Goal: Information Seeking & Learning: Learn about a topic

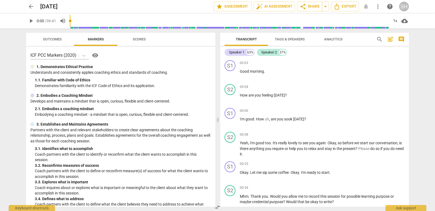
click at [94, 55] on span "visibility" at bounding box center [95, 55] width 7 height 7
click at [272, 52] on div "Speaker 2" at bounding box center [268, 52] width 15 height 5
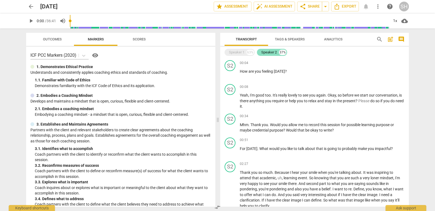
click at [272, 52] on div "Speaker 2" at bounding box center [268, 52] width 15 height 5
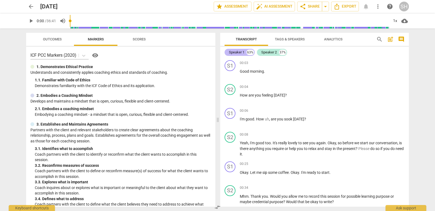
click at [232, 53] on div "Speaker 1" at bounding box center [236, 52] width 15 height 5
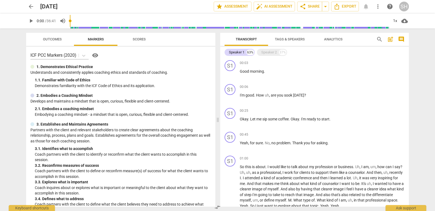
click at [285, 40] on span "Tags & Speakers" at bounding box center [290, 39] width 30 height 4
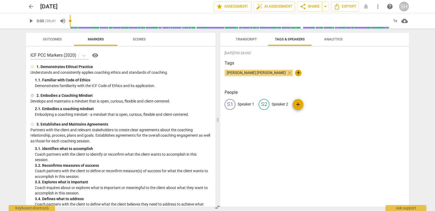
click at [245, 105] on p "Speaker 1" at bounding box center [246, 105] width 17 height 6
type input "client"
click at [309, 104] on p "Speaker 2" at bounding box center [315, 105] width 17 height 6
type input "Coach"
click at [321, 127] on div "[DATE]T05:28:09Z Tags [PERSON_NAME] [PERSON_NAME] close + People CL client edit…" at bounding box center [314, 127] width 189 height 160
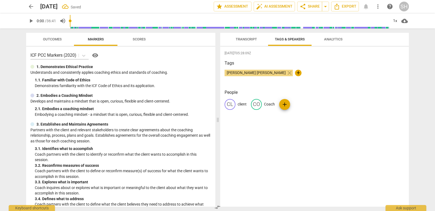
click at [246, 39] on span "Transcript" at bounding box center [246, 39] width 21 height 4
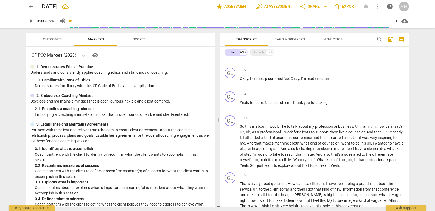
scroll to position [17, 0]
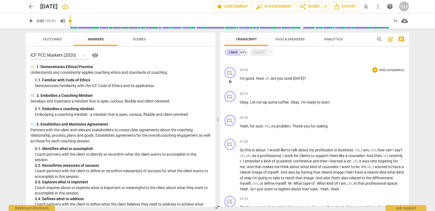
click at [286, 65] on div "CL play_arrow pause 00:06 + Add competency keyboard_arrow_right I'm good . How …" at bounding box center [314, 77] width 189 height 24
click at [256, 50] on div "Coach" at bounding box center [259, 52] width 10 height 5
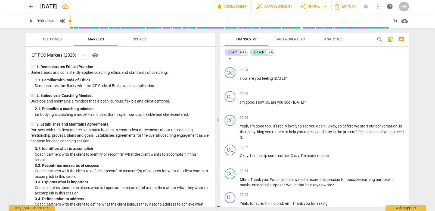
click at [316, 63] on div "CL play_arrow pause 00:03 + Add competency keyboard_arrow_right Good morning ." at bounding box center [314, 53] width 189 height 24
click at [334, 6] on icon "Export" at bounding box center [337, 6] width 7 height 7
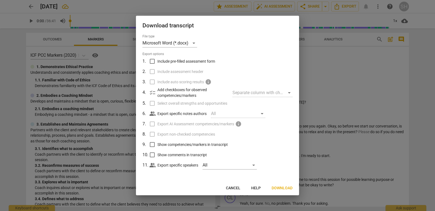
click at [357, 105] on div at bounding box center [217, 105] width 435 height 211
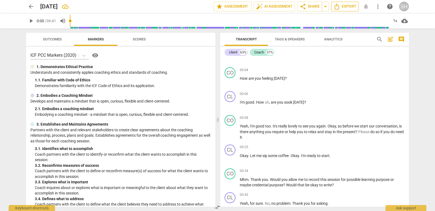
click at [344, 5] on span "Export" at bounding box center [345, 6] width 23 height 7
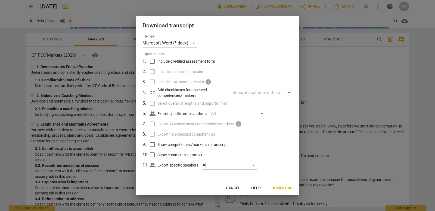
click at [288, 187] on span "Download" at bounding box center [282, 188] width 21 height 5
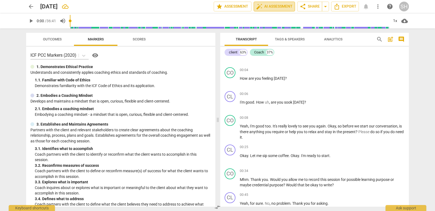
click at [281, 6] on span "auto_fix_high AI Assessment" at bounding box center [274, 6] width 36 height 7
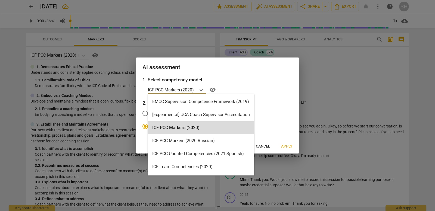
click at [189, 91] on p "ICF PCC Markers (2020)" at bounding box center [171, 90] width 46 height 6
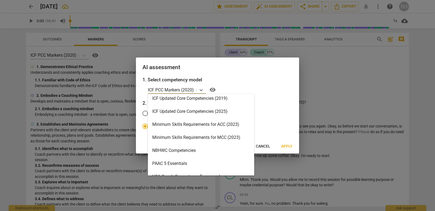
scroll to position [111, 0]
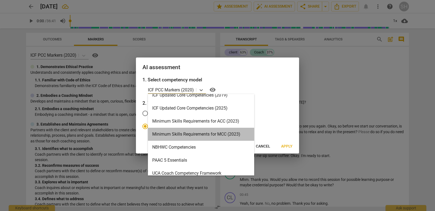
click at [211, 133] on div "Minimum Skills Requirements for MCC (2023)" at bounding box center [201, 134] width 106 height 13
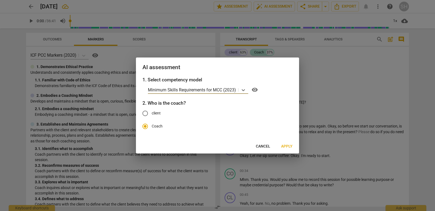
click at [285, 145] on span "Apply" at bounding box center [286, 146] width 11 height 5
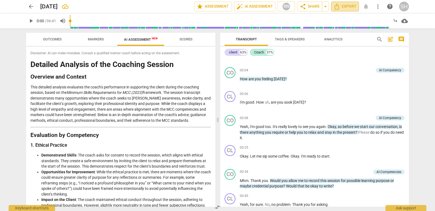
click at [346, 5] on span "Export" at bounding box center [345, 6] width 23 height 7
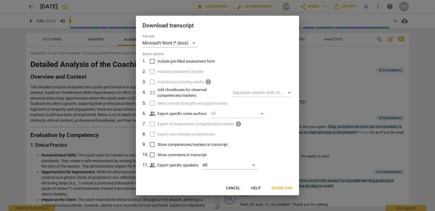
click at [151, 60] on input "Include pre-filled assessment form" at bounding box center [152, 61] width 10 height 10
checkbox input "true"
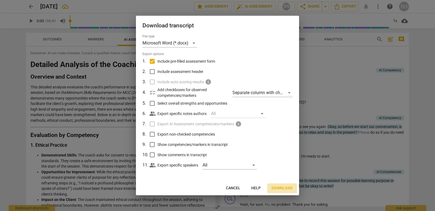
click at [287, 188] on span "Download" at bounding box center [282, 188] width 21 height 5
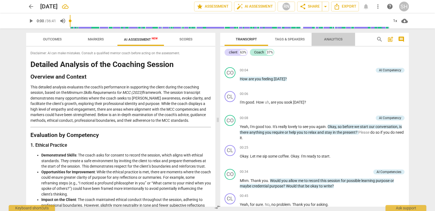
click at [332, 39] on span "Analytics" at bounding box center [333, 39] width 18 height 4
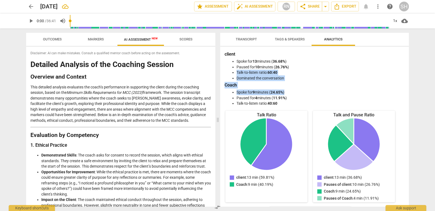
drag, startPoint x: 406, startPoint y: 65, endPoint x: 407, endPoint y: 94, distance: 28.8
click at [407, 94] on div "client Spoke for 13 minutes ( 36.68% ) Paused for 10 minutes ( 26.76% ) Talk-to…" at bounding box center [314, 127] width 189 height 160
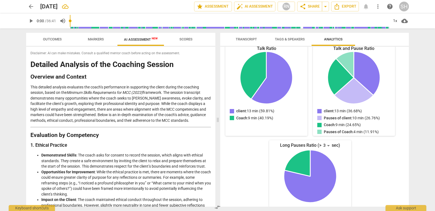
scroll to position [85, 0]
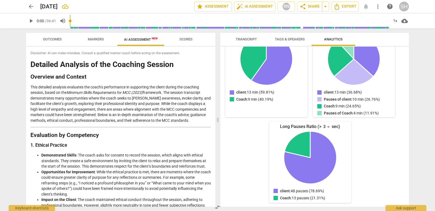
click at [380, 155] on div "Talk Ratio client: 13 min (59.81%) Coach: 9 min (40.19%) client : 13 min (59.81…" at bounding box center [310, 115] width 171 height 178
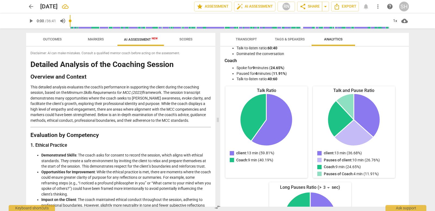
scroll to position [0, 0]
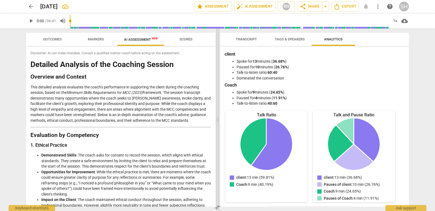
drag, startPoint x: 219, startPoint y: 69, endPoint x: 219, endPoint y: 73, distance: 3.5
click at [219, 73] on span at bounding box center [217, 120] width 3 height 183
drag, startPoint x: 215, startPoint y: 74, endPoint x: 215, endPoint y: 79, distance: 5.2
click at [215, 79] on div "Outcomes Markers AI Assessment New Scores Disclaimer: AI can make mistakes. Con…" at bounding box center [120, 120] width 196 height 183
click at [160, 96] on p "This detailed analysis evaluates the coach’s performance in supporting the clie…" at bounding box center [120, 104] width 180 height 39
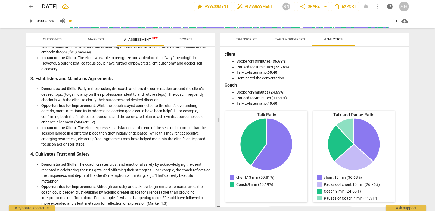
scroll to position [227, 0]
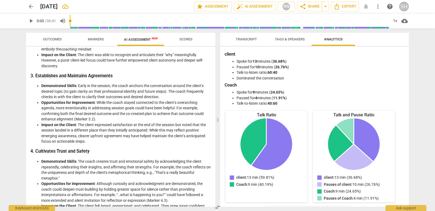
drag, startPoint x: 214, startPoint y: 117, endPoint x: 213, endPoint y: 133, distance: 16.1
click at [214, 133] on div "Disclaimer: AI can make mistakes. Consult a qualified mentor coach before actin…" at bounding box center [120, 127] width 189 height 160
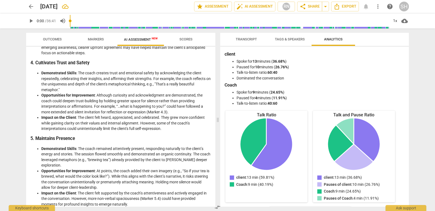
scroll to position [319, 0]
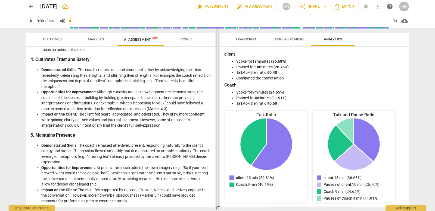
drag, startPoint x: 218, startPoint y: 127, endPoint x: 219, endPoint y: 134, distance: 7.7
click at [218, 135] on span at bounding box center [217, 120] width 3 height 183
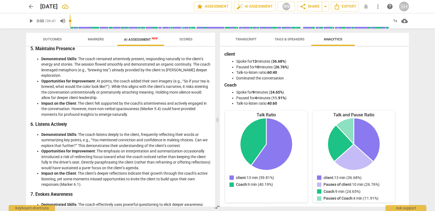
scroll to position [407, 0]
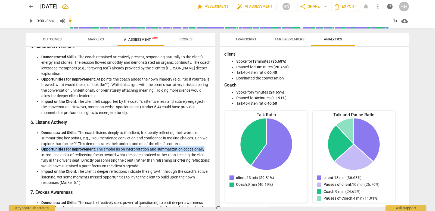
drag, startPoint x: 215, startPoint y: 142, endPoint x: 214, endPoint y: 145, distance: 3.3
click at [214, 147] on div "Outcomes Markers AI Assessment New Scores Disclaimer: AI can make mistakes. Con…" at bounding box center [119, 120] width 195 height 183
click at [215, 138] on div "Disclaimer: AI can make mistakes. Consult a qualified mentor coach before actin…" at bounding box center [120, 127] width 189 height 160
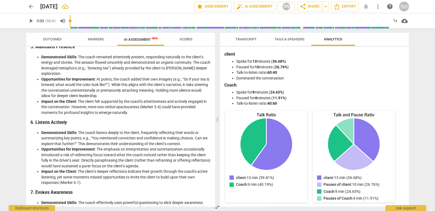
click at [207, 113] on li "Impact on the Client : The client felt supported by the coach’s attentiveness a…" at bounding box center [125, 107] width 169 height 17
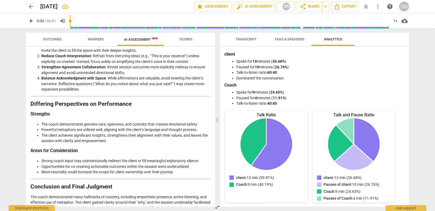
scroll to position [756, 0]
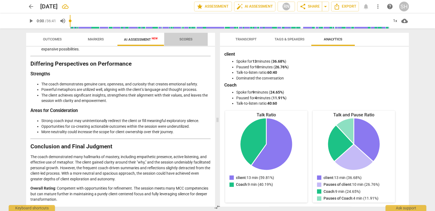
click at [188, 38] on span "Scores" at bounding box center [185, 39] width 13 height 4
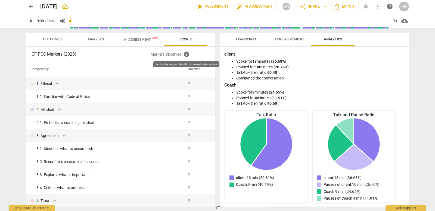
click at [186, 53] on span "info" at bounding box center [186, 54] width 7 height 7
click at [177, 54] on p "Markers Observed : info" at bounding box center [181, 54] width 60 height 7
click at [51, 39] on span "Outcomes" at bounding box center [52, 39] width 19 height 4
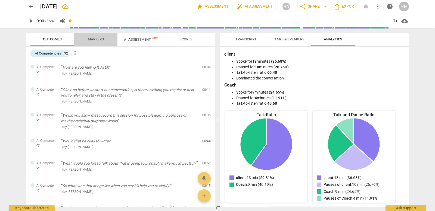
click at [92, 42] on span "Markers" at bounding box center [95, 39] width 29 height 7
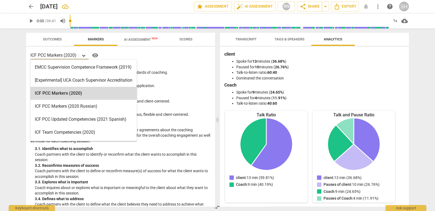
click at [83, 55] on icon at bounding box center [83, 56] width 3 height 2
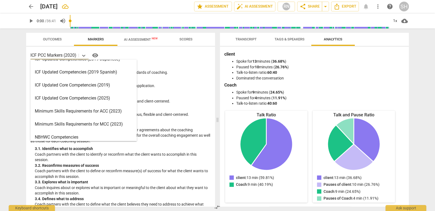
scroll to position [89, 0]
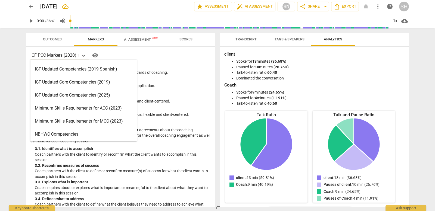
click at [114, 121] on div "Minimum Skills Requirements for MCC (2023)" at bounding box center [83, 121] width 106 height 13
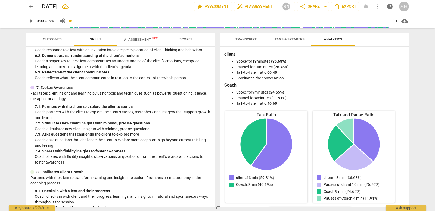
scroll to position [350, 0]
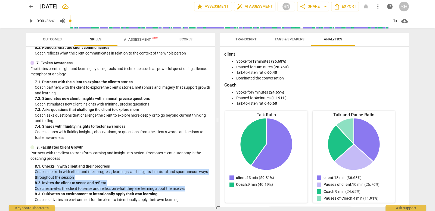
drag, startPoint x: 213, startPoint y: 164, endPoint x: 212, endPoint y: 185, distance: 20.7
click at [215, 187] on div "Minimum Skills Requirements for MCC (2023) visibility 1. Demonstrates Ethical P…" at bounding box center [120, 127] width 189 height 160
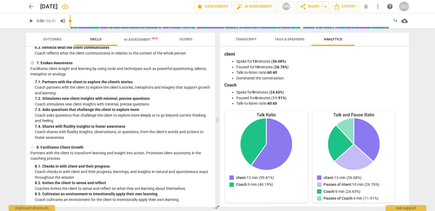
click at [171, 137] on p "Coach shares with fluidity insights, observations, or questions, from the clien…" at bounding box center [123, 134] width 176 height 11
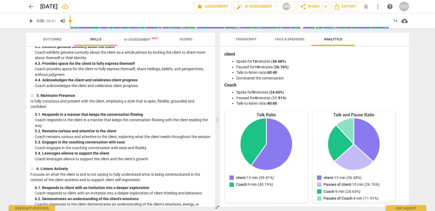
scroll to position [0, 0]
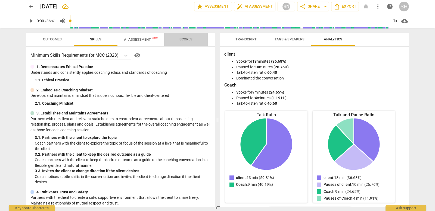
click at [185, 40] on span "Scores" at bounding box center [185, 39] width 13 height 4
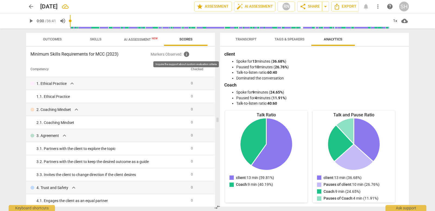
click at [185, 54] on span "info" at bounding box center [186, 54] width 7 height 7
click at [186, 55] on span "info" at bounding box center [186, 54] width 7 height 7
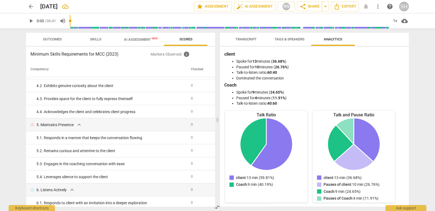
scroll to position [103, 0]
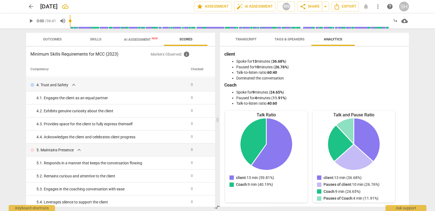
click at [137, 39] on span "AI Assessment New" at bounding box center [141, 40] width 34 height 4
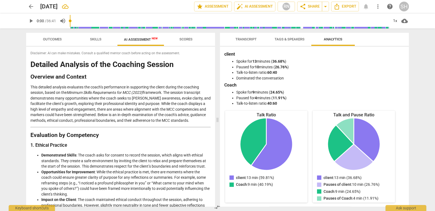
click at [182, 39] on span "Scores" at bounding box center [185, 39] width 13 height 4
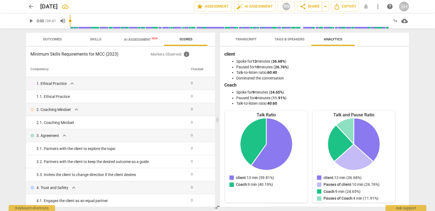
click at [170, 57] on p "Markers Observed : info" at bounding box center [181, 54] width 60 height 7
click at [171, 55] on p "Markers Observed : info" at bounding box center [181, 54] width 60 height 7
click at [183, 55] on p "Markers Observed : info" at bounding box center [181, 54] width 60 height 7
drag, startPoint x: 142, startPoint y: 139, endPoint x: 145, endPoint y: 139, distance: 3.5
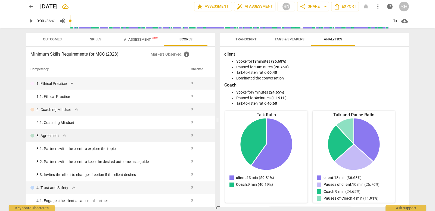
click at [142, 139] on td "3. Agreement expand_more" at bounding box center [107, 135] width 163 height 13
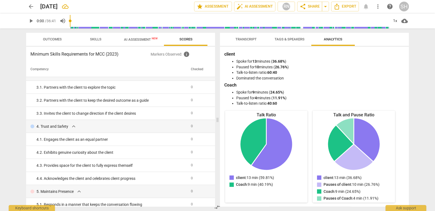
scroll to position [0, 0]
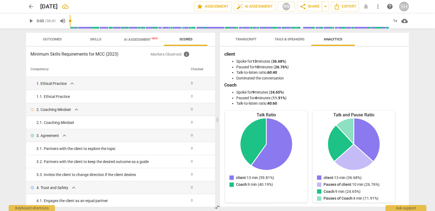
click at [98, 41] on span "Skills" at bounding box center [95, 39] width 11 height 4
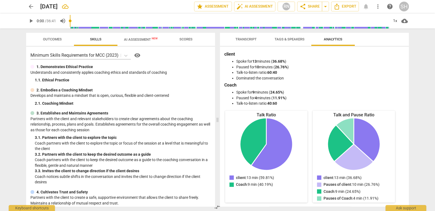
click at [132, 73] on p "Understands and consistently applies coaching ethics and standards of coaching" at bounding box center [120, 73] width 180 height 6
click at [45, 39] on span "Outcomes" at bounding box center [52, 39] width 19 height 4
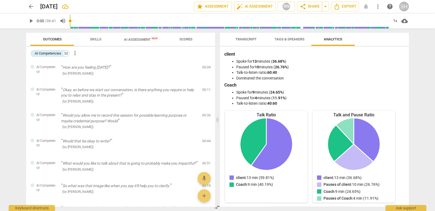
click at [45, 39] on span "Outcomes" at bounding box center [52, 39] width 19 height 4
click at [95, 41] on span "Skills" at bounding box center [95, 39] width 11 height 4
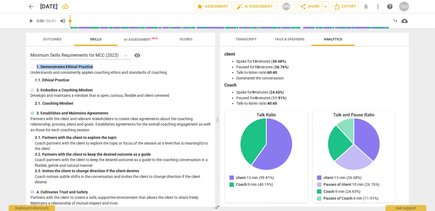
drag, startPoint x: 213, startPoint y: 56, endPoint x: 213, endPoint y: 70, distance: 13.6
click at [213, 70] on div "Minimum Skills Requirements for MCC (2023) visibility 1. Demonstrates Ethical P…" at bounding box center [120, 127] width 189 height 160
click at [77, 62] on div "Minimum Skills Requirements for MCC (2023) visibility 1. Demonstrates Ethical P…" at bounding box center [120, 127] width 189 height 160
click at [177, 134] on div "3. Establishes and Maintains Agreements Partners with the client and relevant s…" at bounding box center [120, 148] width 180 height 75
click at [286, 40] on span "Tags & Speakers" at bounding box center [290, 39] width 30 height 4
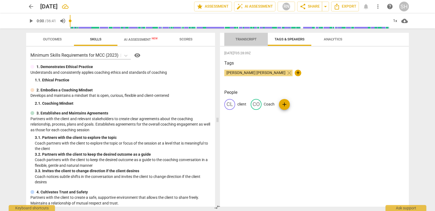
click at [247, 40] on span "Transcript" at bounding box center [245, 39] width 21 height 4
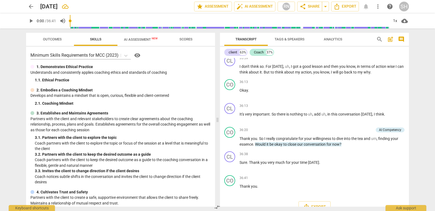
scroll to position [3362, 0]
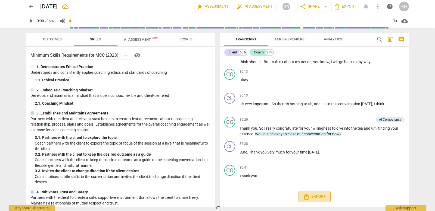
click at [316, 195] on span "Export" at bounding box center [314, 197] width 23 height 7
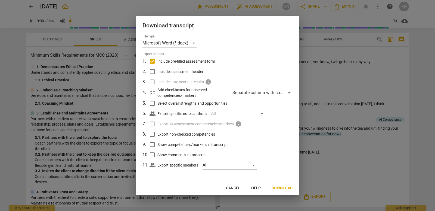
click at [354, 68] on div at bounding box center [217, 105] width 435 height 211
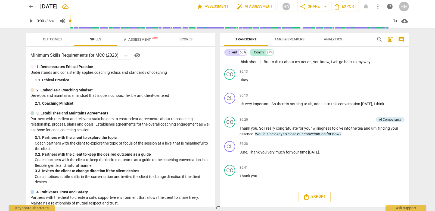
click at [53, 82] on div "1. 1. Ethical Practice" at bounding box center [123, 80] width 176 height 6
click at [257, 7] on span "auto_fix_high AI Assessment" at bounding box center [254, 6] width 36 height 7
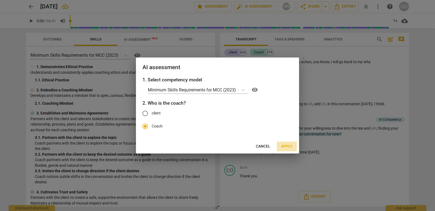
click at [288, 146] on span "Apply" at bounding box center [286, 146] width 11 height 5
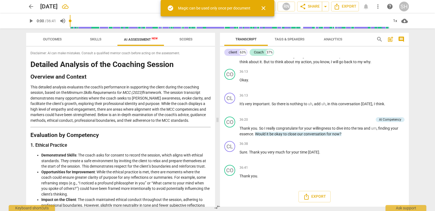
click at [220, 43] on div at bounding box center [222, 38] width 4 height 11
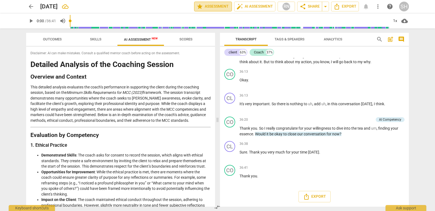
click at [214, 8] on span "star Assessment" at bounding box center [213, 6] width 33 height 7
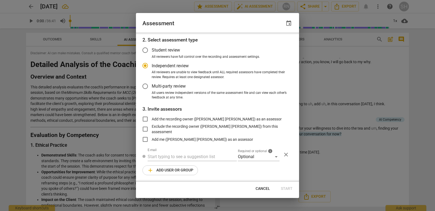
scroll to position [0, 0]
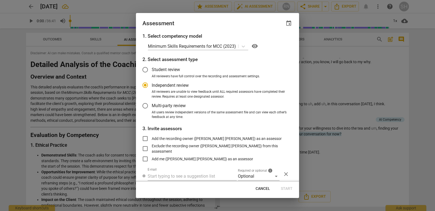
click at [20, 27] on div at bounding box center [217, 105] width 435 height 211
radio input "false"
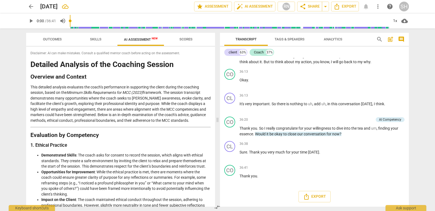
click at [188, 40] on span "Scores" at bounding box center [185, 39] width 13 height 4
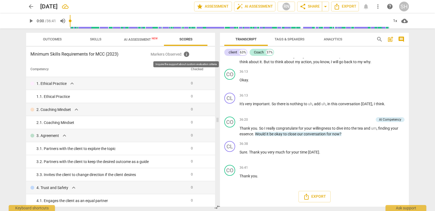
click at [184, 55] on span "info" at bounding box center [186, 54] width 7 height 7
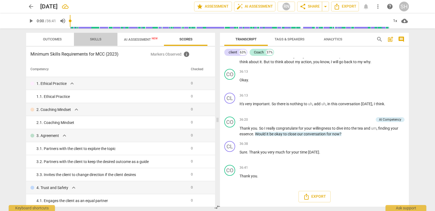
drag, startPoint x: 95, startPoint y: 38, endPoint x: 101, endPoint y: 37, distance: 6.2
click at [95, 38] on span "Skills" at bounding box center [95, 39] width 11 height 4
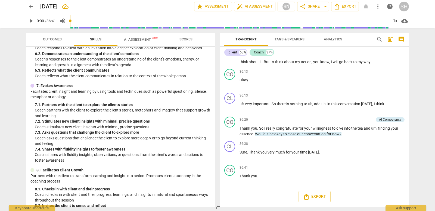
scroll to position [350, 0]
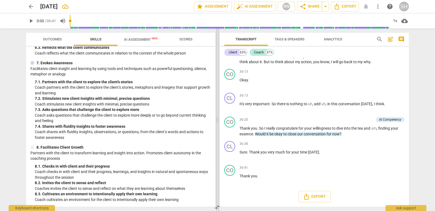
drag, startPoint x: 217, startPoint y: 121, endPoint x: 217, endPoint y: 137, distance: 16.6
click at [217, 137] on span at bounding box center [217, 120] width 3 height 183
click at [190, 118] on p "Coach asks questions that challenge the client to explore more deeply or to go …" at bounding box center [123, 118] width 176 height 11
click at [165, 80] on div "7. 1. Partners with the client to explore the client's stories" at bounding box center [123, 82] width 176 height 6
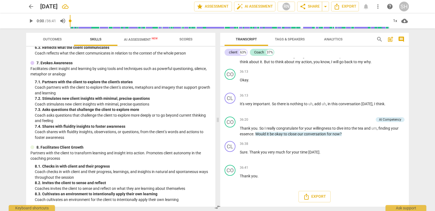
click at [211, 186] on div "Minimum Skills Requirements for MCC (2023) visibility 1. Demonstrates Ethical P…" at bounding box center [120, 127] width 189 height 160
click at [214, 208] on span "compare_arrows" at bounding box center [217, 207] width 7 height 7
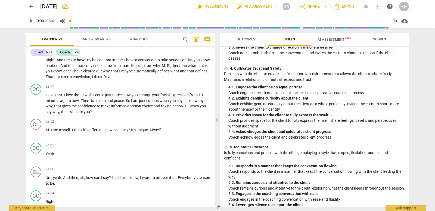
scroll to position [0, 0]
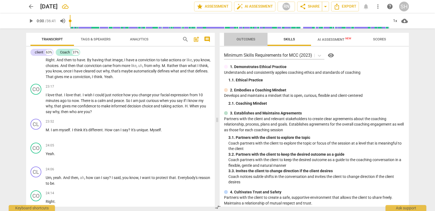
click at [247, 40] on span "Outcomes" at bounding box center [245, 39] width 19 height 4
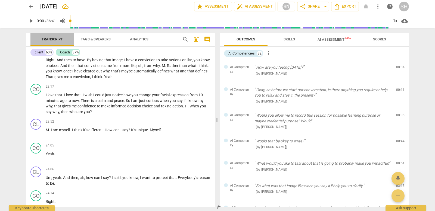
click at [55, 38] on span "Transcript" at bounding box center [52, 39] width 21 height 4
click at [90, 111] on div "CO play_arrow pause 23:17 + Add competency keyboard_arrow_right I love that . I…" at bounding box center [120, 99] width 189 height 35
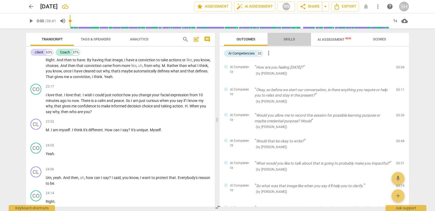
click at [293, 40] on span "Skills" at bounding box center [289, 39] width 11 height 4
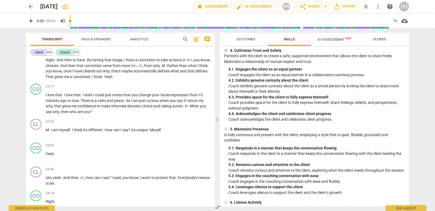
scroll to position [350, 0]
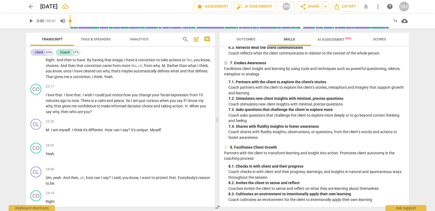
click at [331, 39] on span "AI Assessment New" at bounding box center [334, 40] width 34 height 4
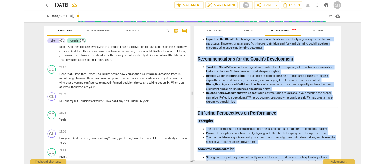
scroll to position [756, 0]
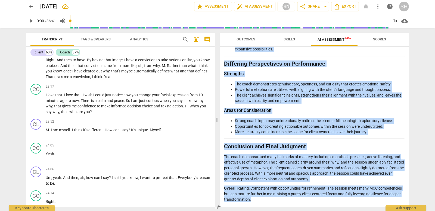
drag, startPoint x: 225, startPoint y: 53, endPoint x: 226, endPoint y: 211, distance: 157.7
click at [227, 211] on div "Outcomes Skills AI Assessment New Scores Disclaimer: AI can make mistakes. Cons…" at bounding box center [315, 120] width 196 height 183
copy div "loremipsu: DO sit amet consecte. Adipisc e seddoeius tempor incid utlabo etdolo…"
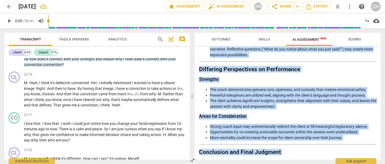
scroll to position [768, 0]
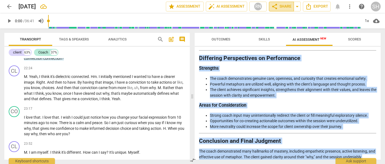
click at [280, 9] on span "share Share" at bounding box center [281, 6] width 20 height 7
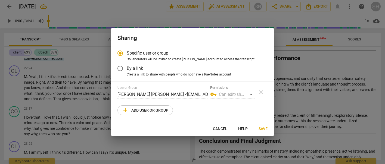
click at [184, 120] on div "Specific user or group Collaborators will be invited to create RaeNotes account…" at bounding box center [192, 84] width 163 height 75
click at [218, 128] on span "Cancel" at bounding box center [220, 128] width 14 height 5
radio input "false"
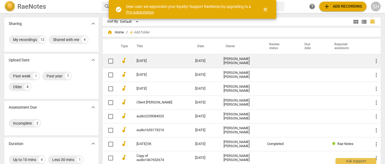
click at [231, 63] on div "[PERSON_NAME] [PERSON_NAME]" at bounding box center [240, 61] width 35 height 8
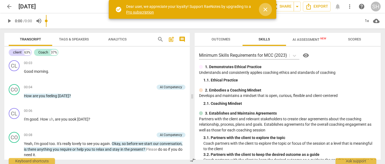
click at [267, 8] on span "close" at bounding box center [265, 9] width 7 height 7
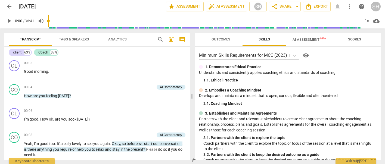
click at [306, 57] on span "visibility" at bounding box center [306, 55] width 7 height 7
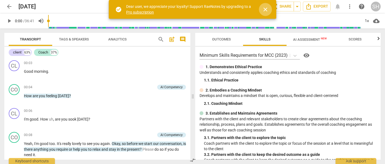
click at [264, 10] on span "close" at bounding box center [265, 9] width 7 height 7
